Goal: Task Accomplishment & Management: Use online tool/utility

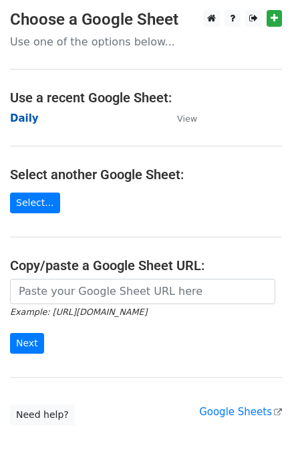
click at [28, 118] on strong "Daily" at bounding box center [24, 118] width 29 height 12
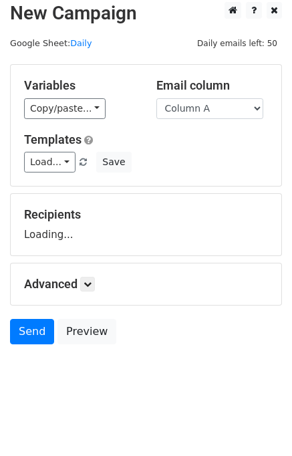
scroll to position [8, 0]
click at [94, 285] on link at bounding box center [87, 284] width 15 height 15
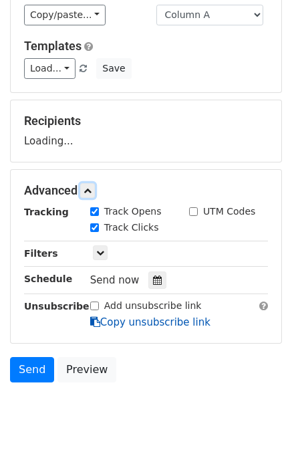
scroll to position [138, 0]
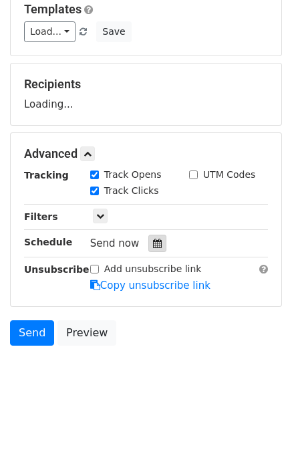
click at [152, 247] on div at bounding box center [157, 243] width 18 height 17
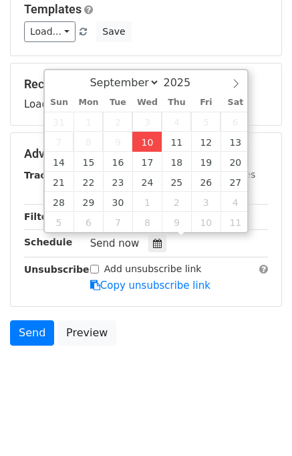
type input "2025-09-10 12:07"
type input "07"
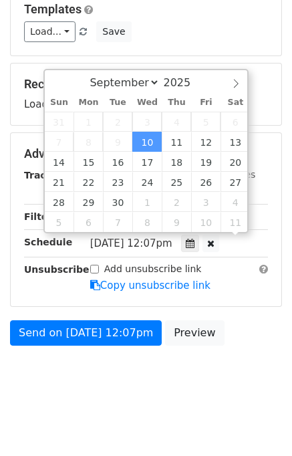
scroll to position [0, 0]
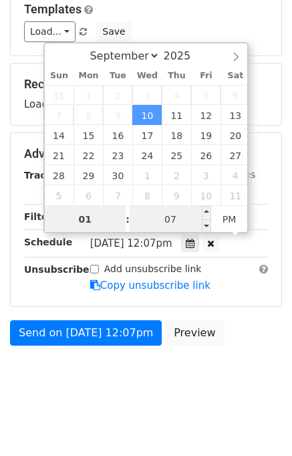
type input "01"
type input "2025-09-10 13:07"
click at [148, 225] on input "07" at bounding box center [171, 219] width 82 height 27
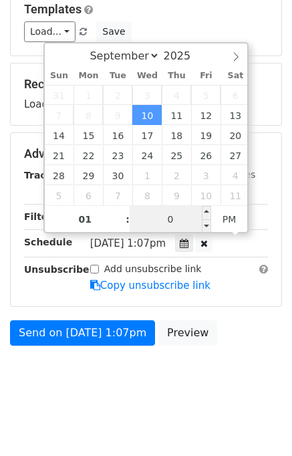
type input "00"
type input "2025-09-10 13:00"
click at [251, 333] on div "Send on Sep 10 at 1:07pm Preview" at bounding box center [146, 336] width 292 height 32
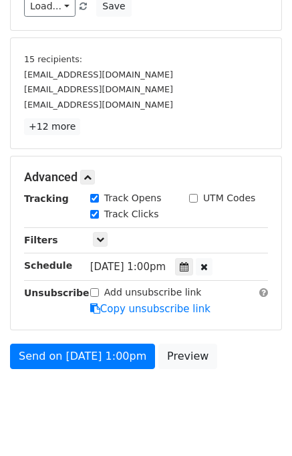
scroll to position [187, 0]
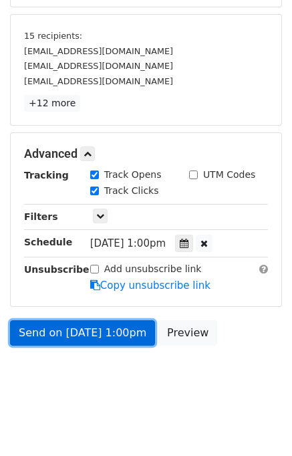
click at [51, 329] on link "Send on Sep 10 at 1:00pm" at bounding box center [82, 332] width 145 height 25
click at [51, 328] on link "Send on Sep 10 at 1:00pm" at bounding box center [82, 332] width 145 height 25
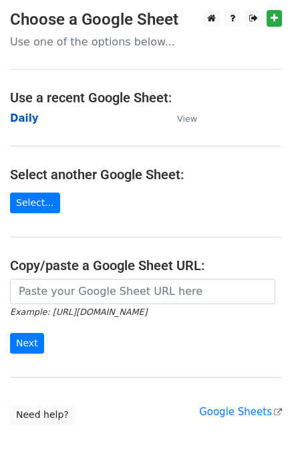
click at [21, 121] on strong "Daily" at bounding box center [24, 118] width 29 height 12
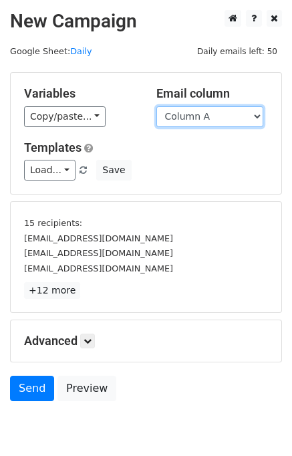
click at [206, 118] on select "Column A Column B Column C Column D" at bounding box center [209, 116] width 107 height 21
select select "Column B"
click at [156, 106] on select "Column A Column B Column C Column D" at bounding box center [209, 116] width 107 height 21
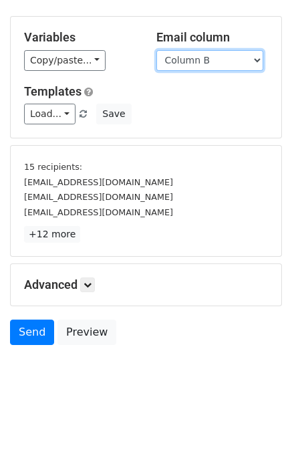
scroll to position [57, 0]
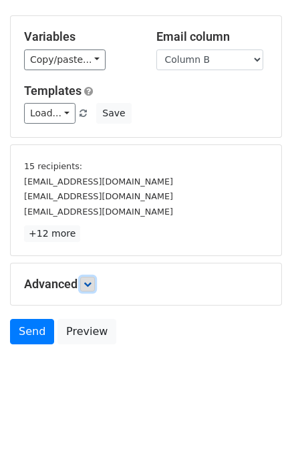
click at [91, 286] on icon at bounding box center [88, 284] width 8 height 8
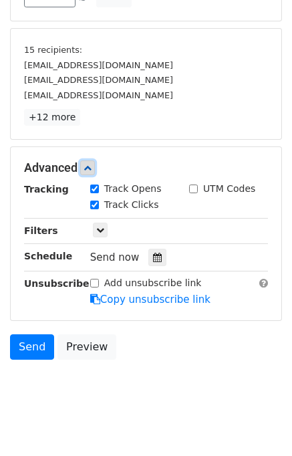
scroll to position [181, 0]
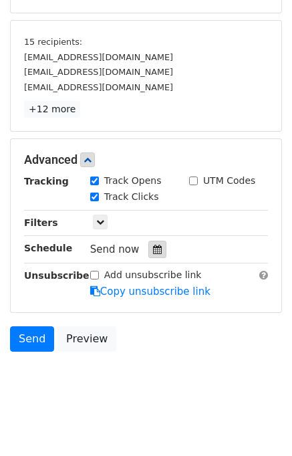
click at [153, 248] on icon at bounding box center [157, 249] width 9 height 9
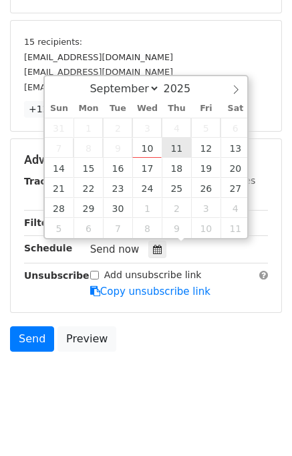
type input "2025-09-11 12:00"
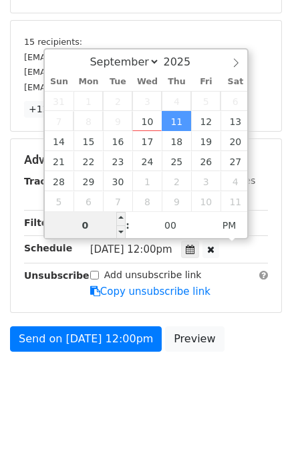
type input "02"
type input "2025-09-11 14:00"
click at [250, 360] on body "New Campaign Daily emails left: 50 Google Sheet: Daily Variables Copy/paste... …" at bounding box center [146, 120] width 292 height 583
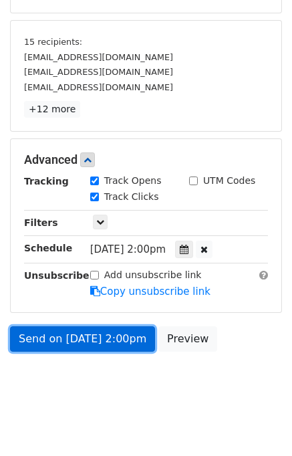
click at [116, 342] on link "Send on Sep 11 at 2:00pm" at bounding box center [82, 338] width 145 height 25
click at [104, 333] on link "Send on Sep 11 at 2:00pm" at bounding box center [82, 338] width 145 height 25
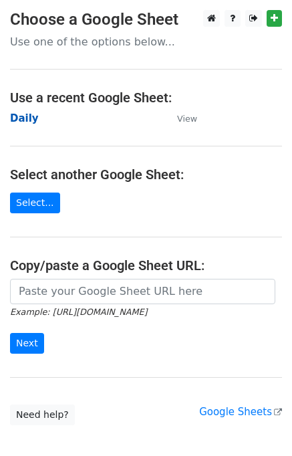
click at [27, 120] on strong "Daily" at bounding box center [24, 118] width 29 height 12
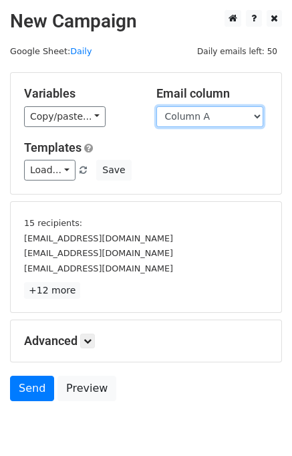
click at [218, 110] on select "Column A Column B Column C Column D" at bounding box center [209, 116] width 107 height 21
select select "Column C"
click at [156, 106] on select "Column A Column B Column C Column D" at bounding box center [209, 116] width 107 height 21
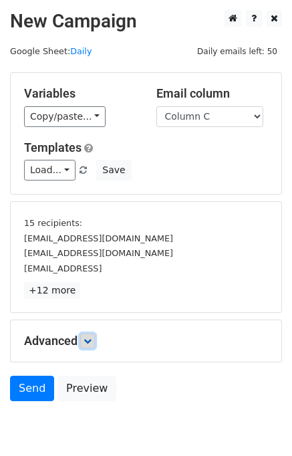
click at [91, 337] on icon at bounding box center [88, 341] width 8 height 8
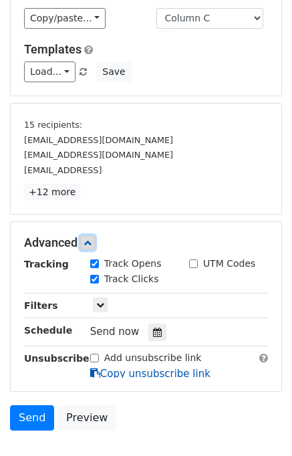
scroll to position [166, 0]
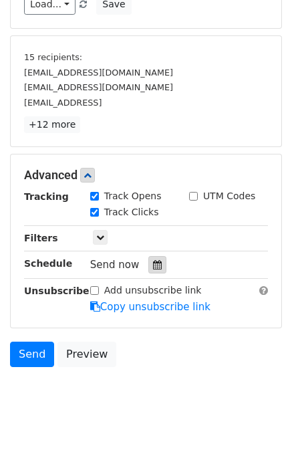
click at [153, 264] on icon at bounding box center [157, 264] width 9 height 9
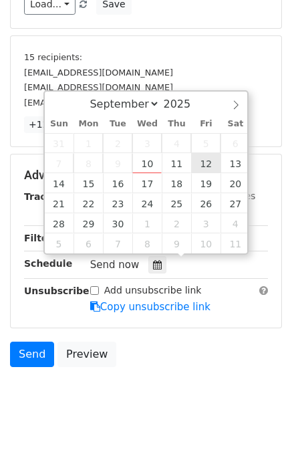
type input "2025-09-12 12:00"
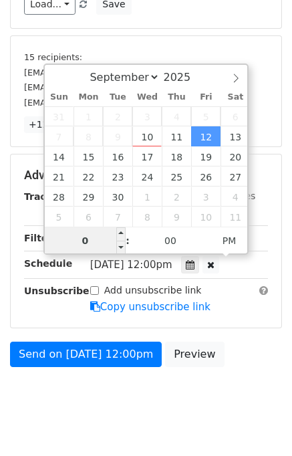
type input "03"
type input "2025-09-12 15:00"
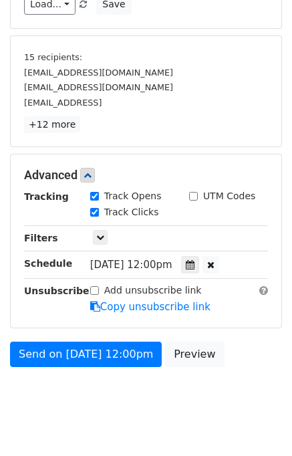
click at [231, 353] on div "Send on Sep 12 at 12:00pm Preview" at bounding box center [146, 357] width 292 height 32
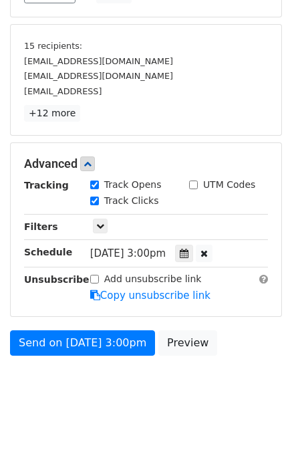
scroll to position [187, 0]
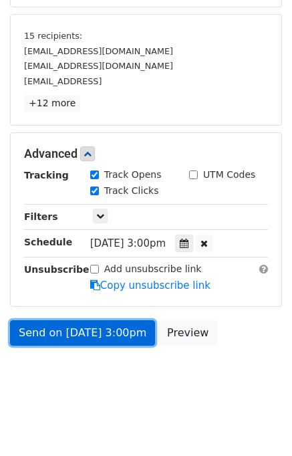
click at [96, 332] on link "Send on Sep 12 at 3:00pm" at bounding box center [82, 332] width 145 height 25
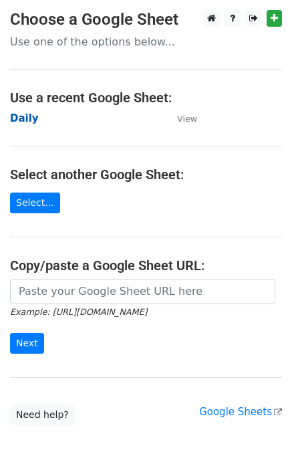
click at [29, 119] on strong "Daily" at bounding box center [24, 118] width 29 height 12
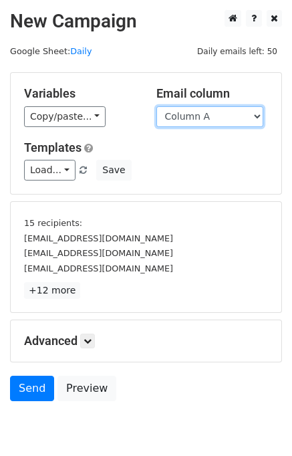
click at [223, 117] on select "Column A Column B Column C Column D" at bounding box center [209, 116] width 107 height 21
select select "Column D"
click at [156, 106] on select "Column A Column B Column C Column D" at bounding box center [209, 116] width 107 height 21
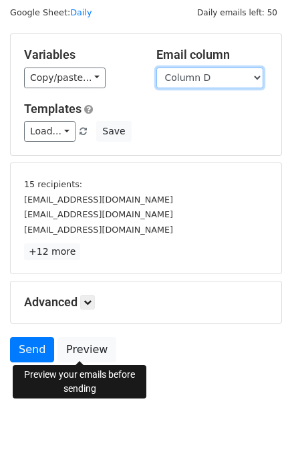
scroll to position [57, 0]
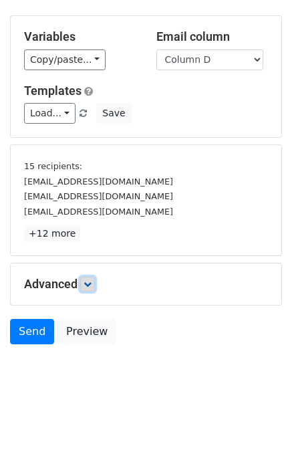
click at [90, 288] on link at bounding box center [87, 284] width 15 height 15
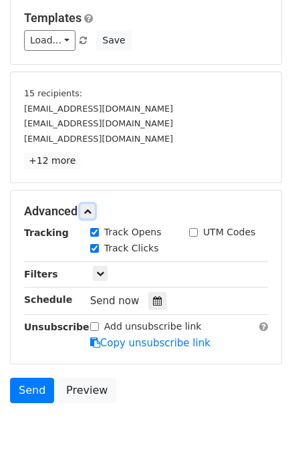
scroll to position [187, 0]
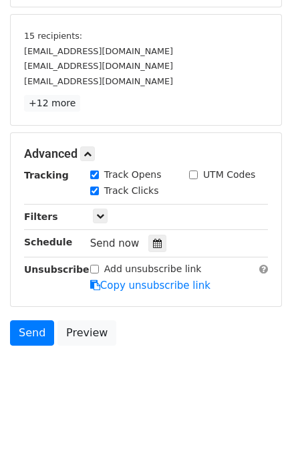
click at [159, 243] on div "Send now" at bounding box center [168, 244] width 157 height 18
click at [155, 241] on div at bounding box center [157, 243] width 18 height 17
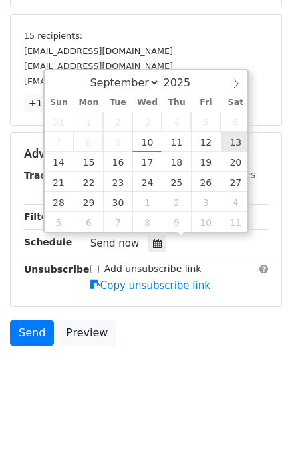
type input "[DATE] 12:00"
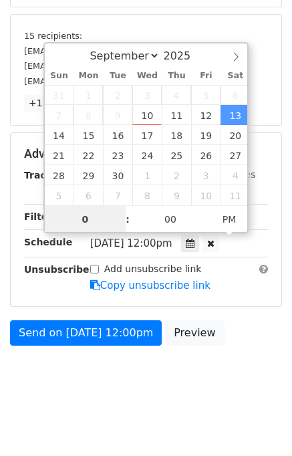
type input "04"
type input "[DATE] 16:00"
click at [252, 321] on div "Send on [DATE] 12:00pm Preview" at bounding box center [146, 336] width 292 height 32
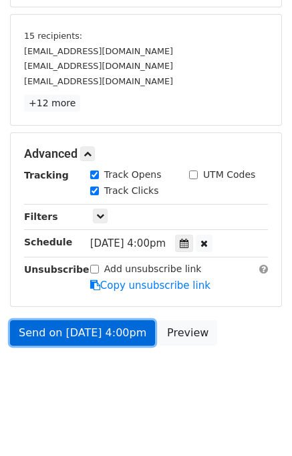
click at [110, 329] on link "Send on [DATE] 4:00pm" at bounding box center [82, 332] width 145 height 25
click at [85, 329] on link "Send on [DATE] 4:00pm" at bounding box center [82, 332] width 145 height 25
